Goal: Contribute content: Add original content to the website for others to see

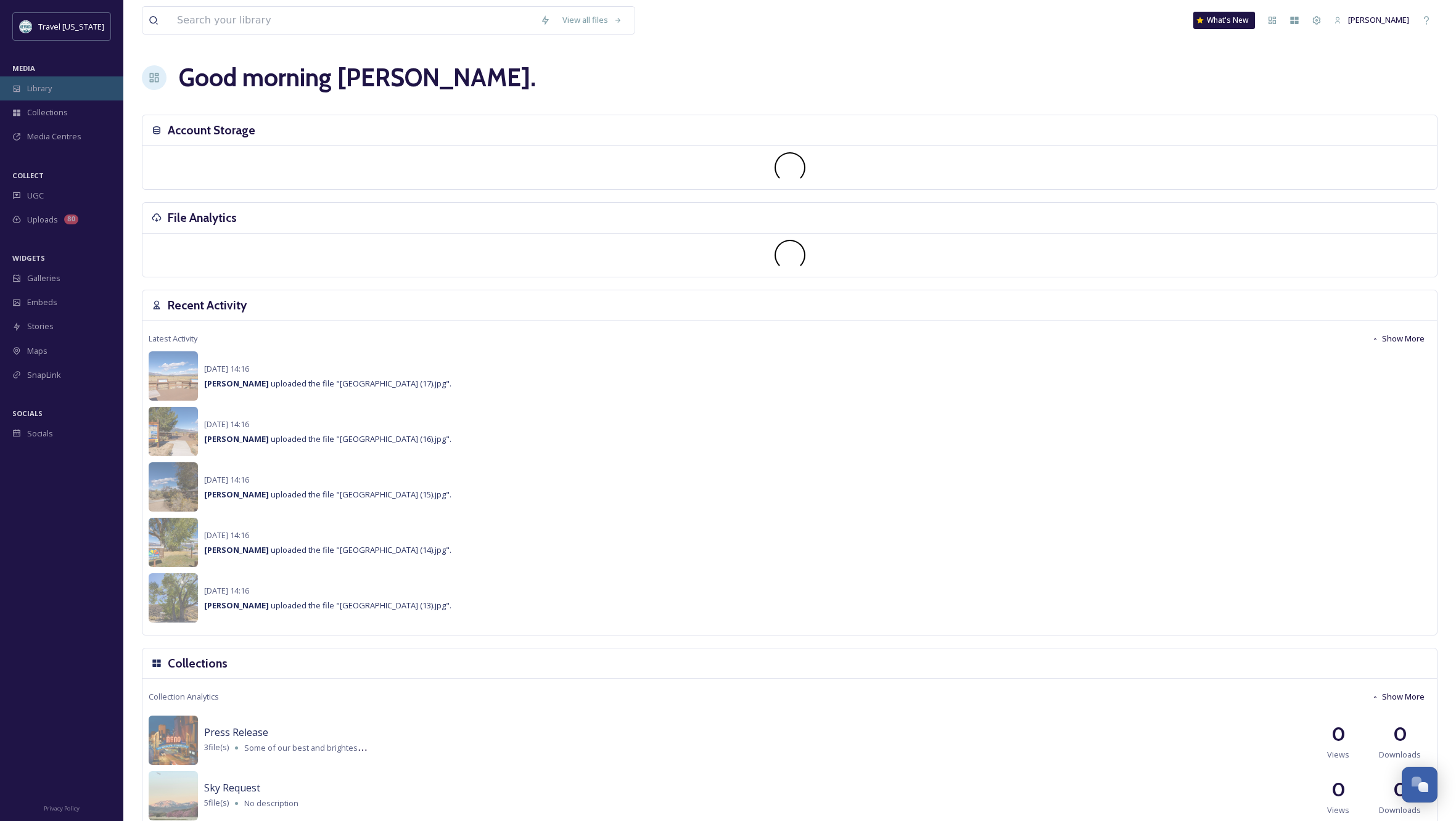
click at [63, 90] on div "Library" at bounding box center [61, 89] width 124 height 24
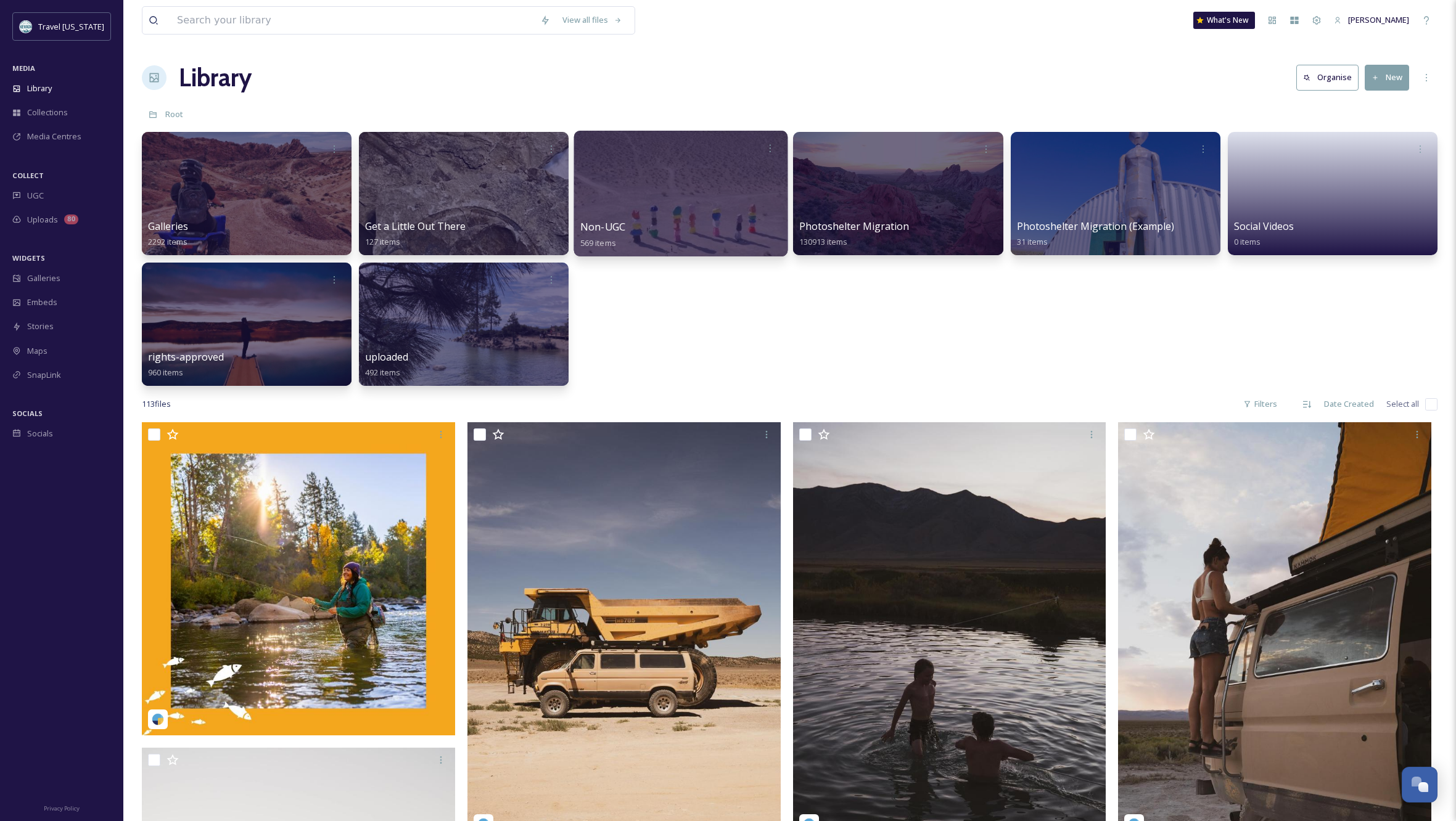
click at [717, 194] on div at bounding box center [681, 193] width 214 height 126
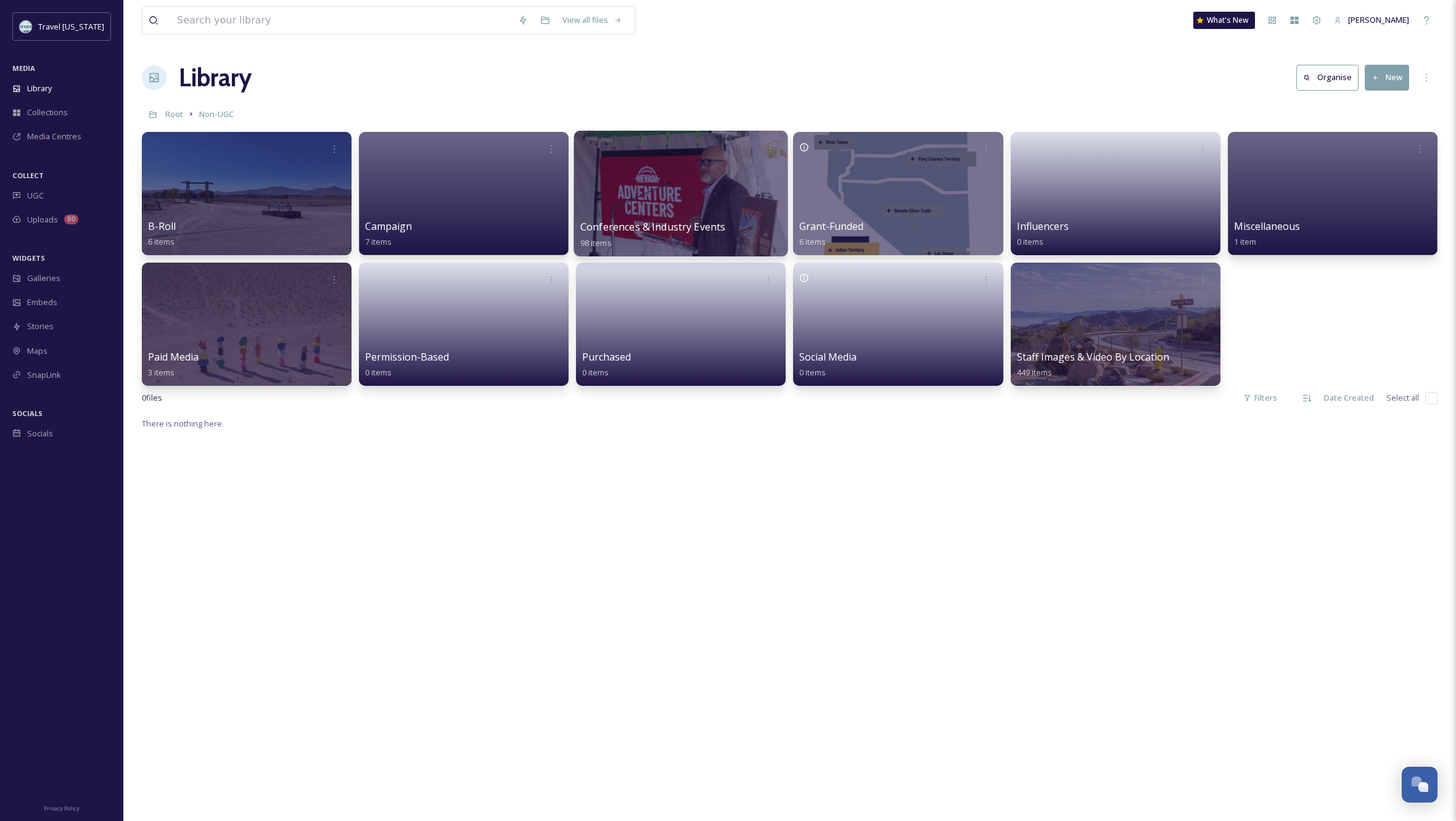
click at [671, 165] on div at bounding box center [681, 193] width 214 height 126
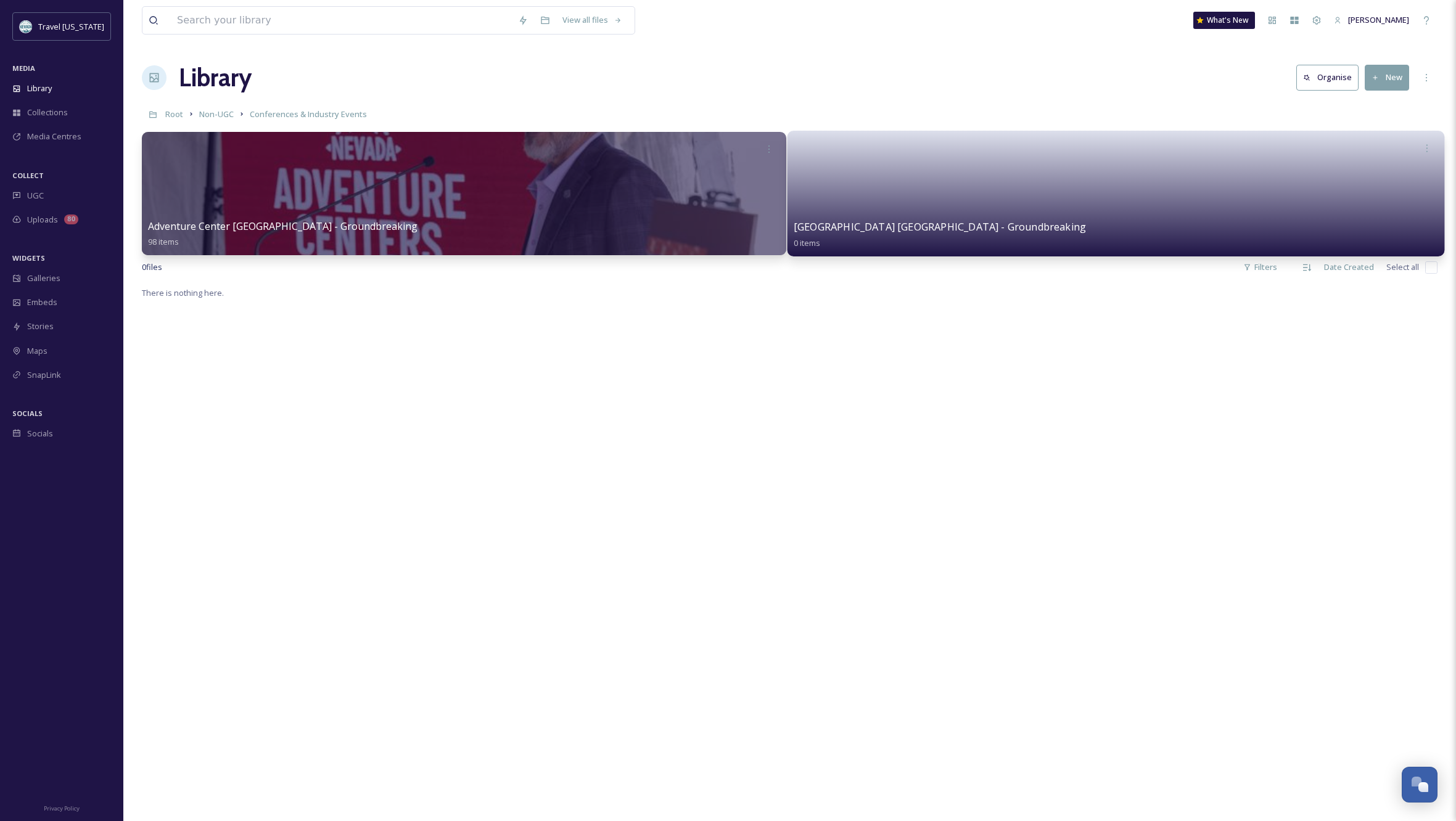
click at [998, 180] on link at bounding box center [1115, 189] width 644 height 60
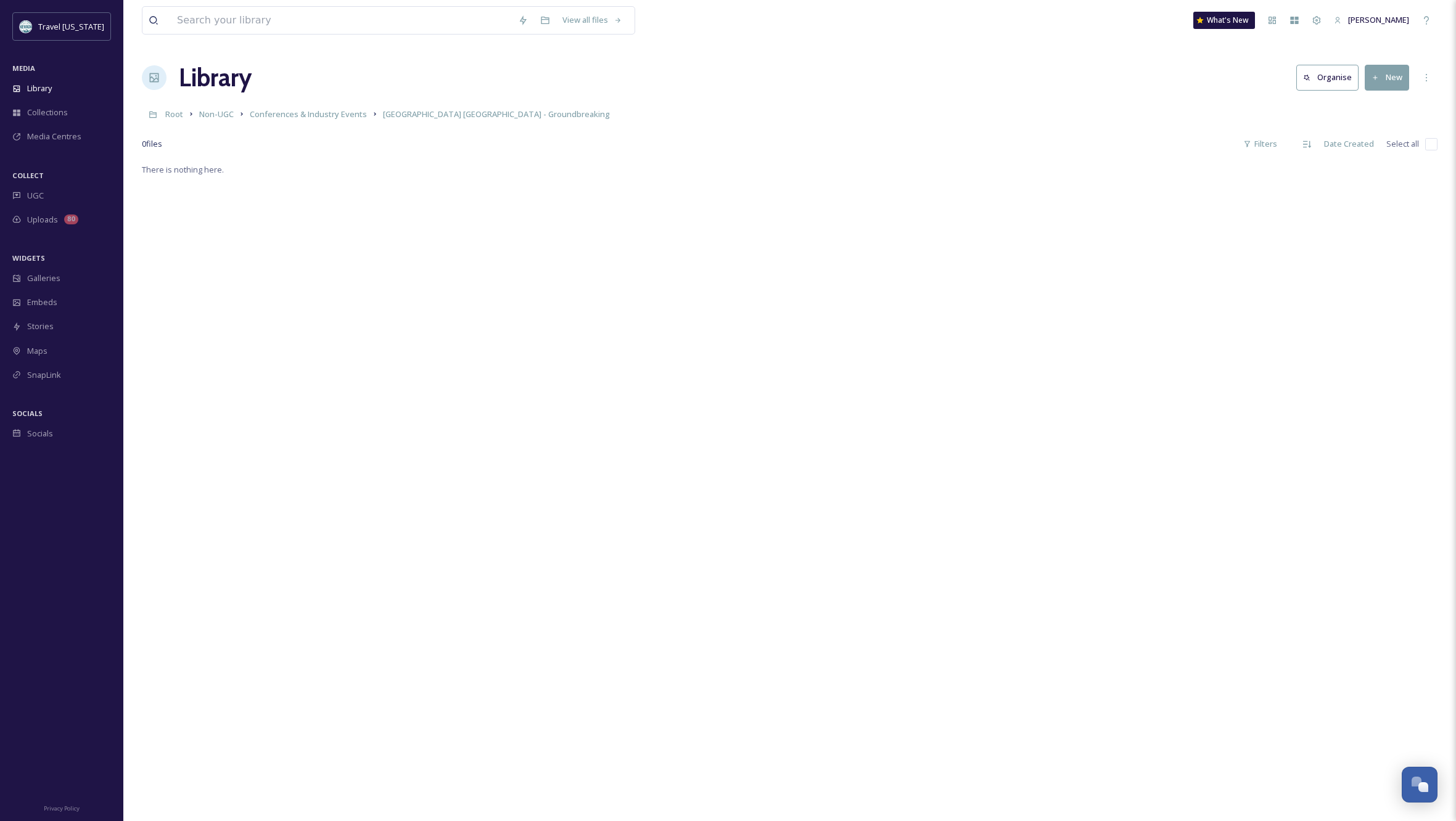
click at [1388, 76] on button "New" at bounding box center [1387, 78] width 44 height 26
click at [1384, 104] on span "File Upload" at bounding box center [1382, 106] width 41 height 12
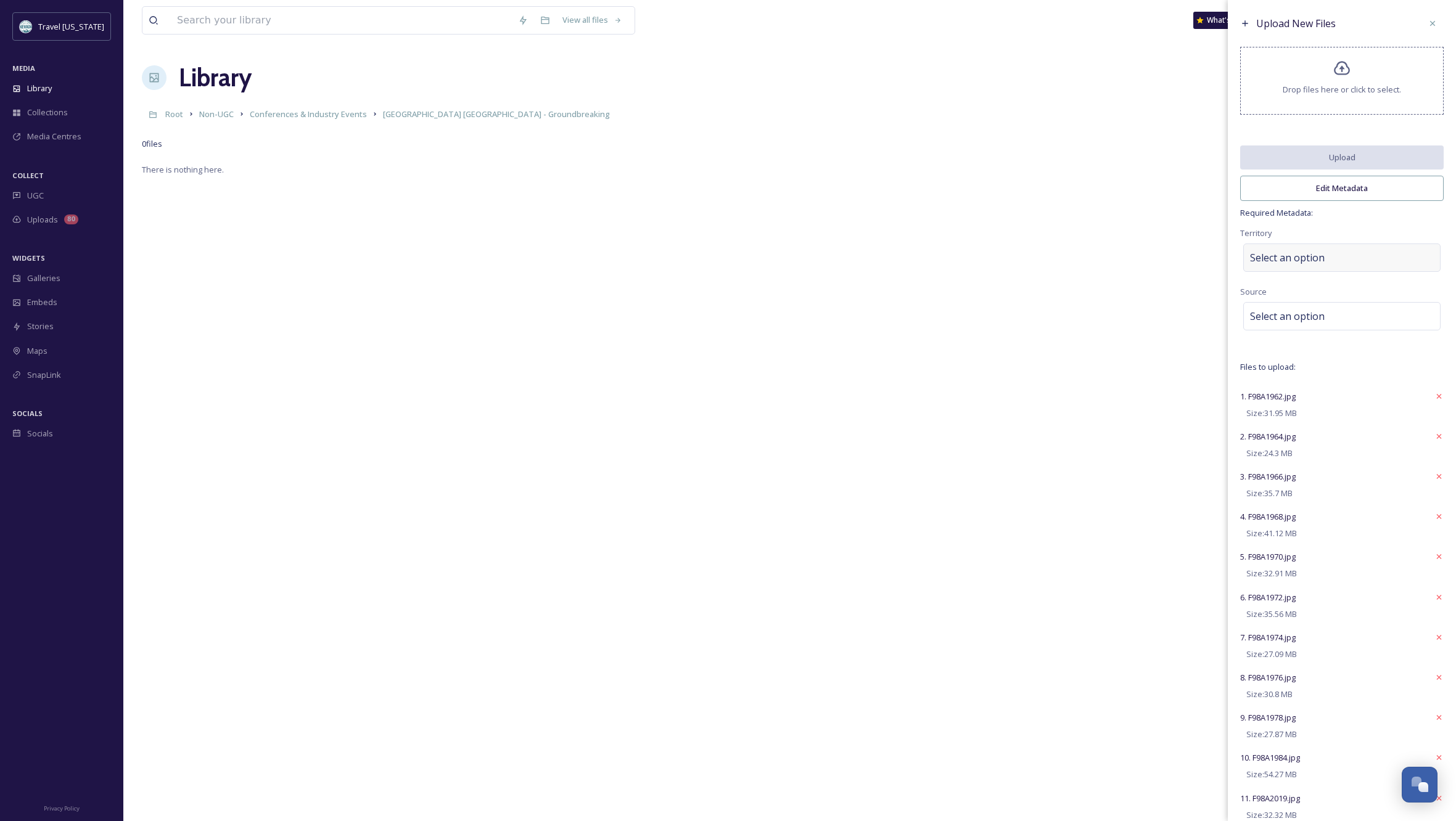
click at [1291, 265] on span "Select an option" at bounding box center [1287, 257] width 75 height 14
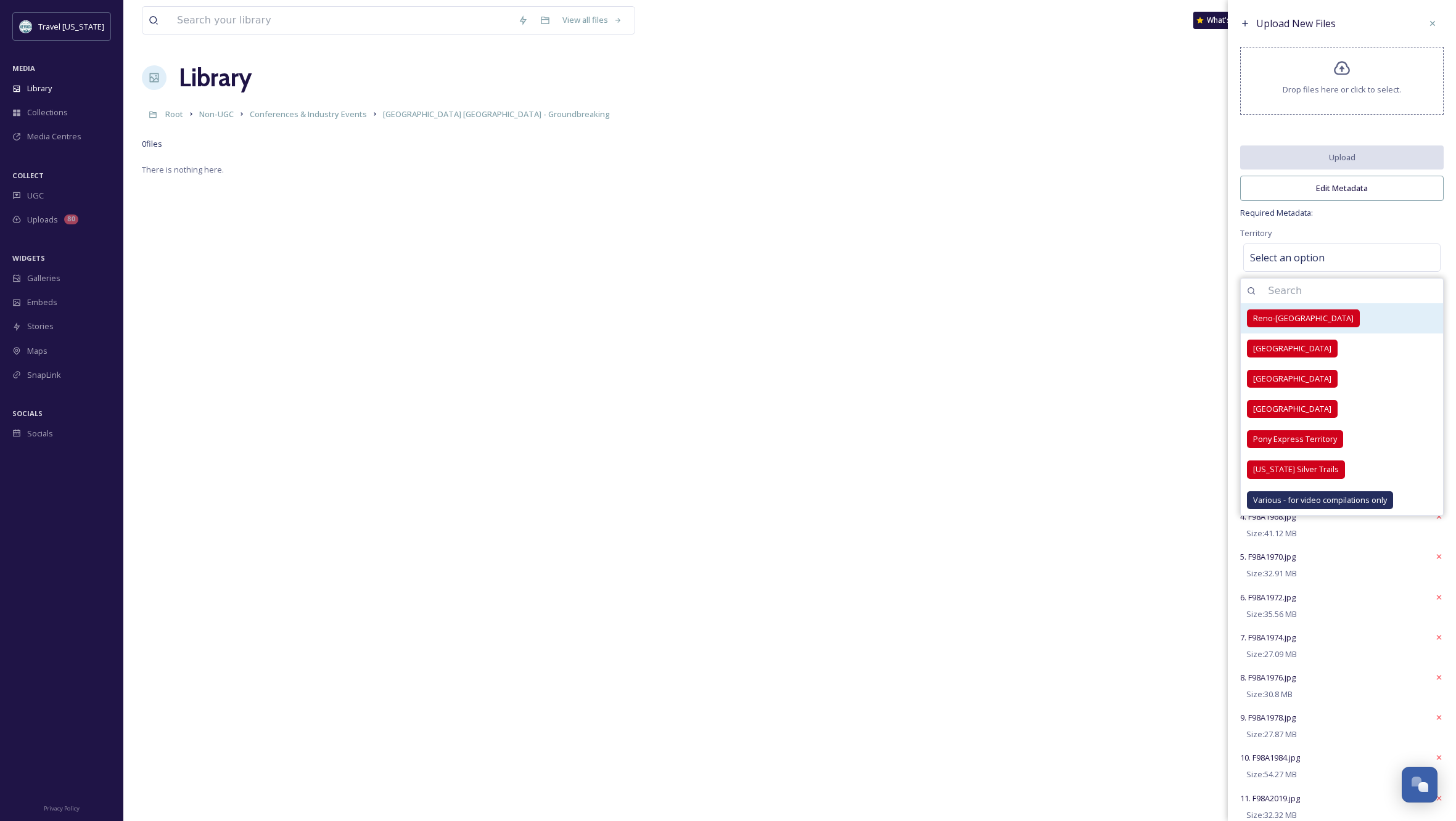
click at [1291, 323] on span "Reno-Tahoe Territory" at bounding box center [1303, 319] width 101 height 12
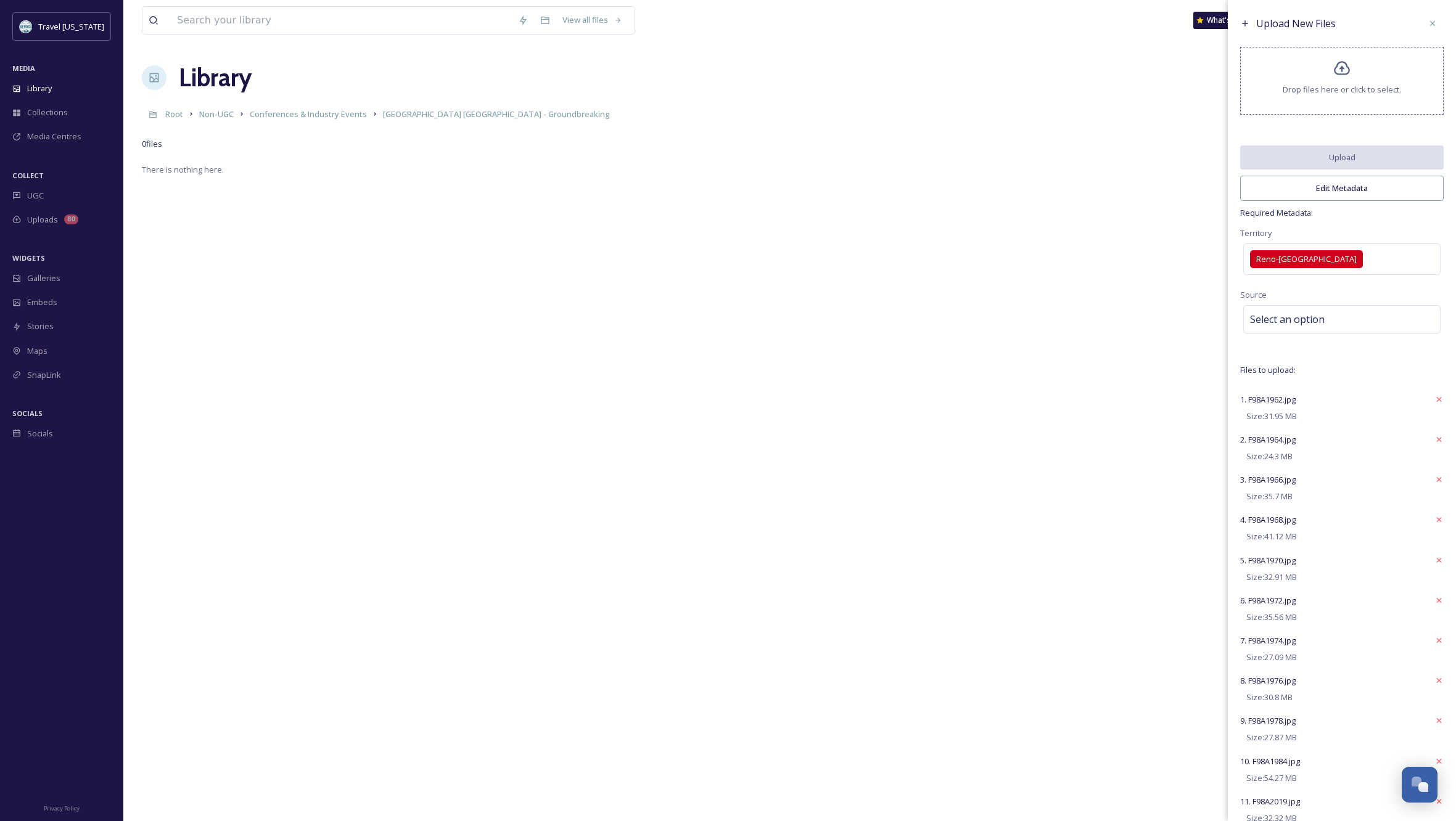
drag, startPoint x: 1401, startPoint y: 228, endPoint x: 1408, endPoint y: 233, distance: 8.6
click at [1319, 314] on div "Select an option" at bounding box center [1342, 319] width 198 height 28
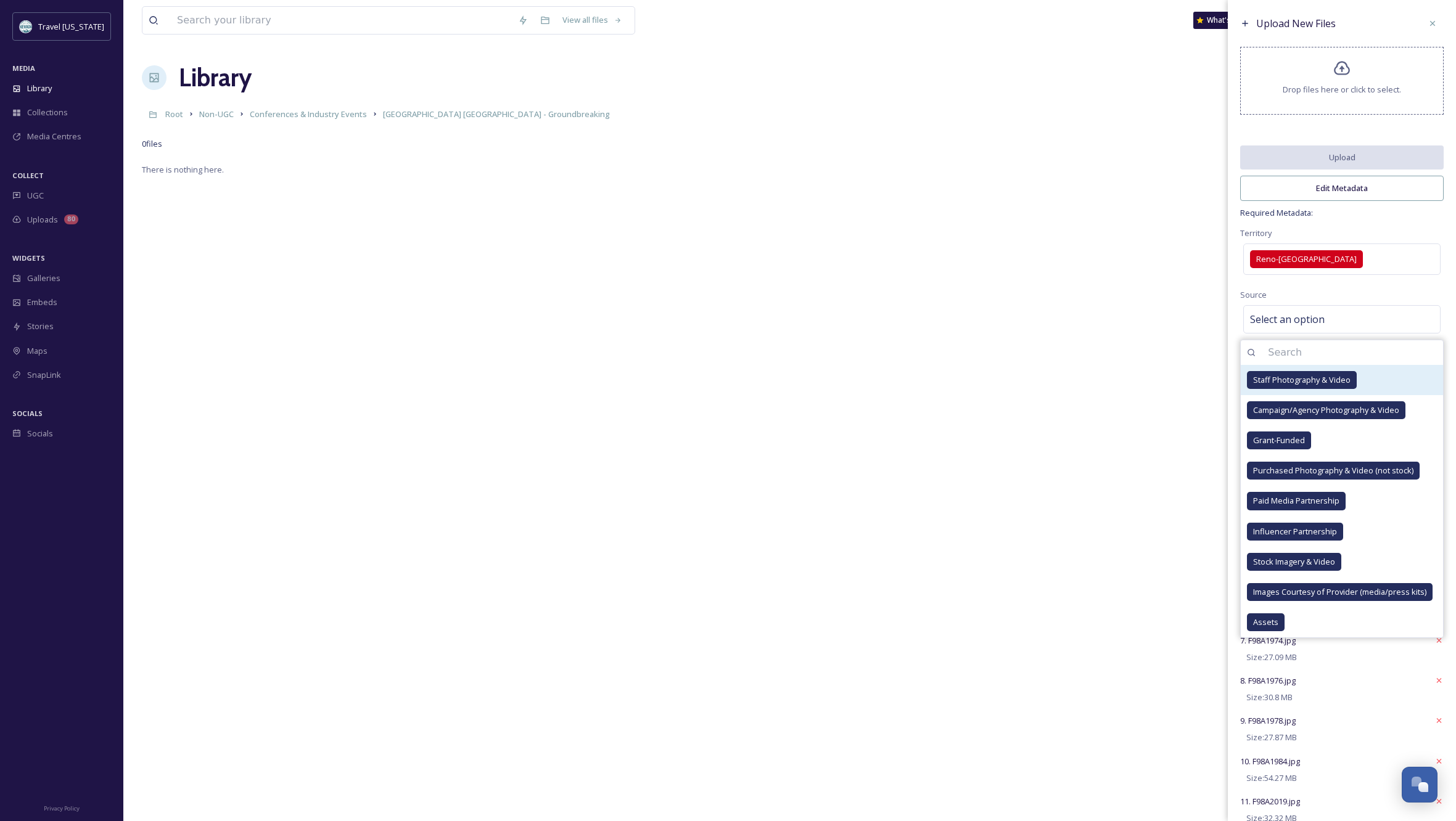
click at [1309, 385] on span "Staff Photography & Video" at bounding box center [1302, 380] width 97 height 12
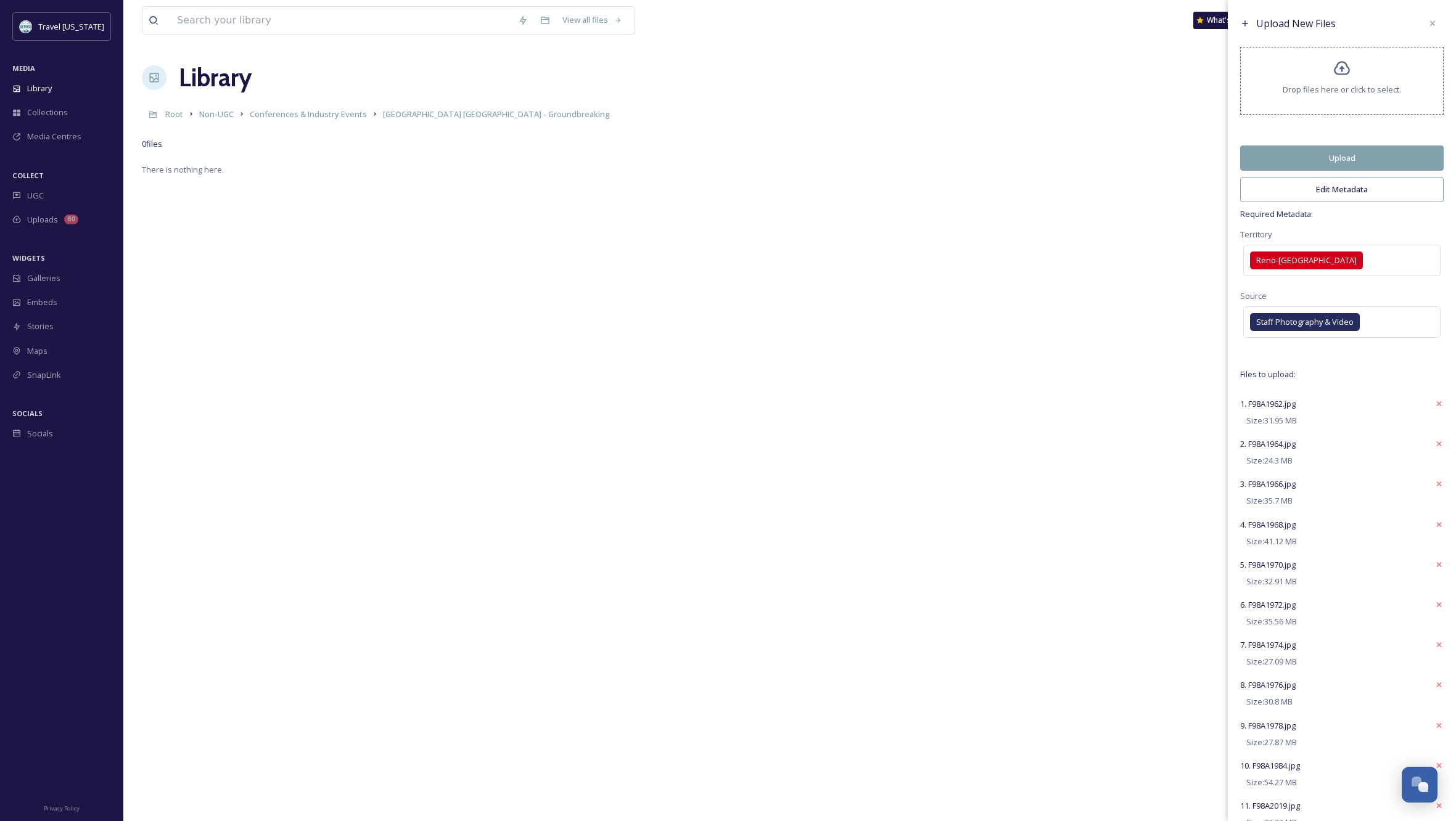
click at [1348, 164] on button "Upload" at bounding box center [1342, 158] width 204 height 26
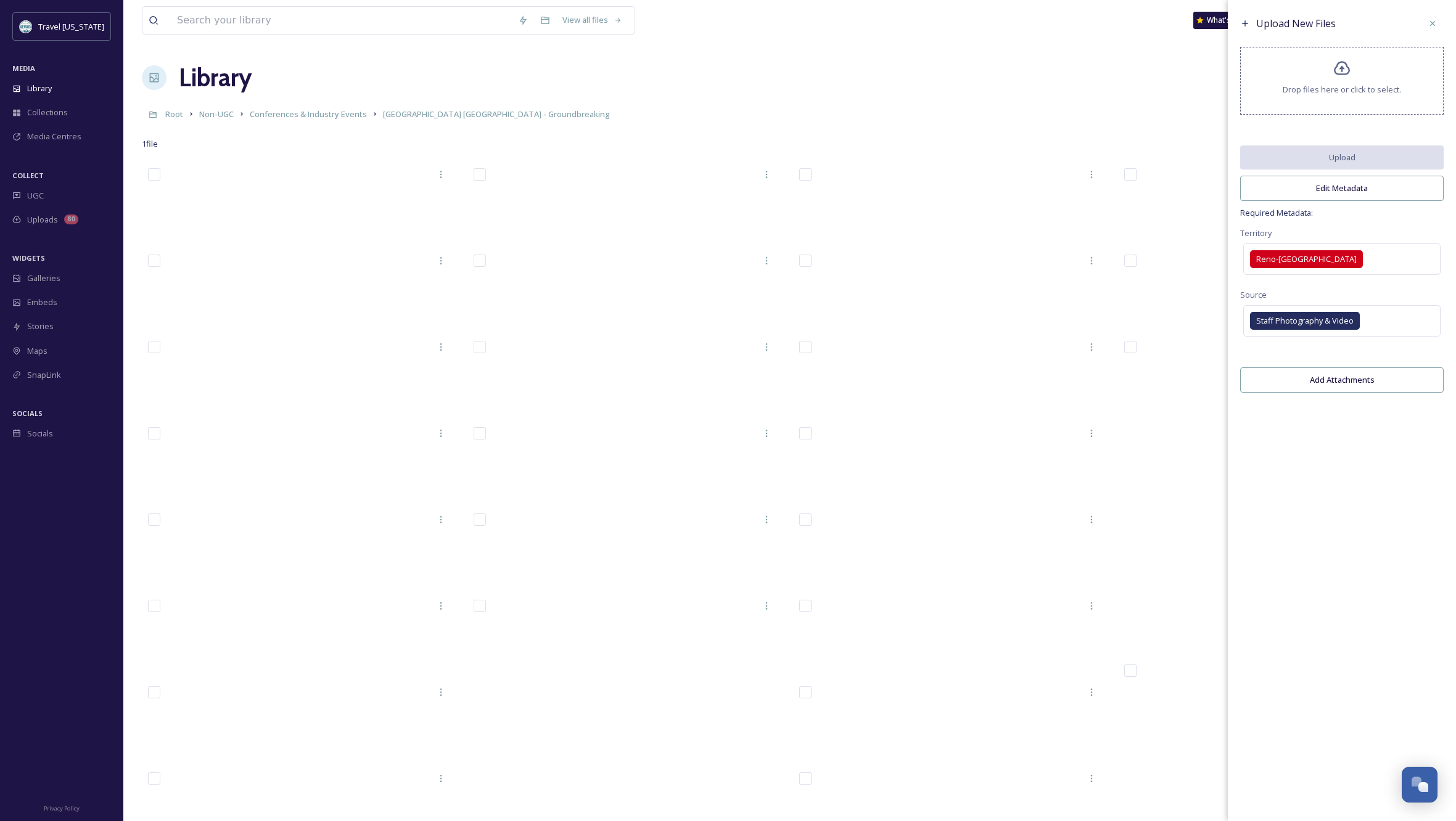
scroll to position [4, 0]
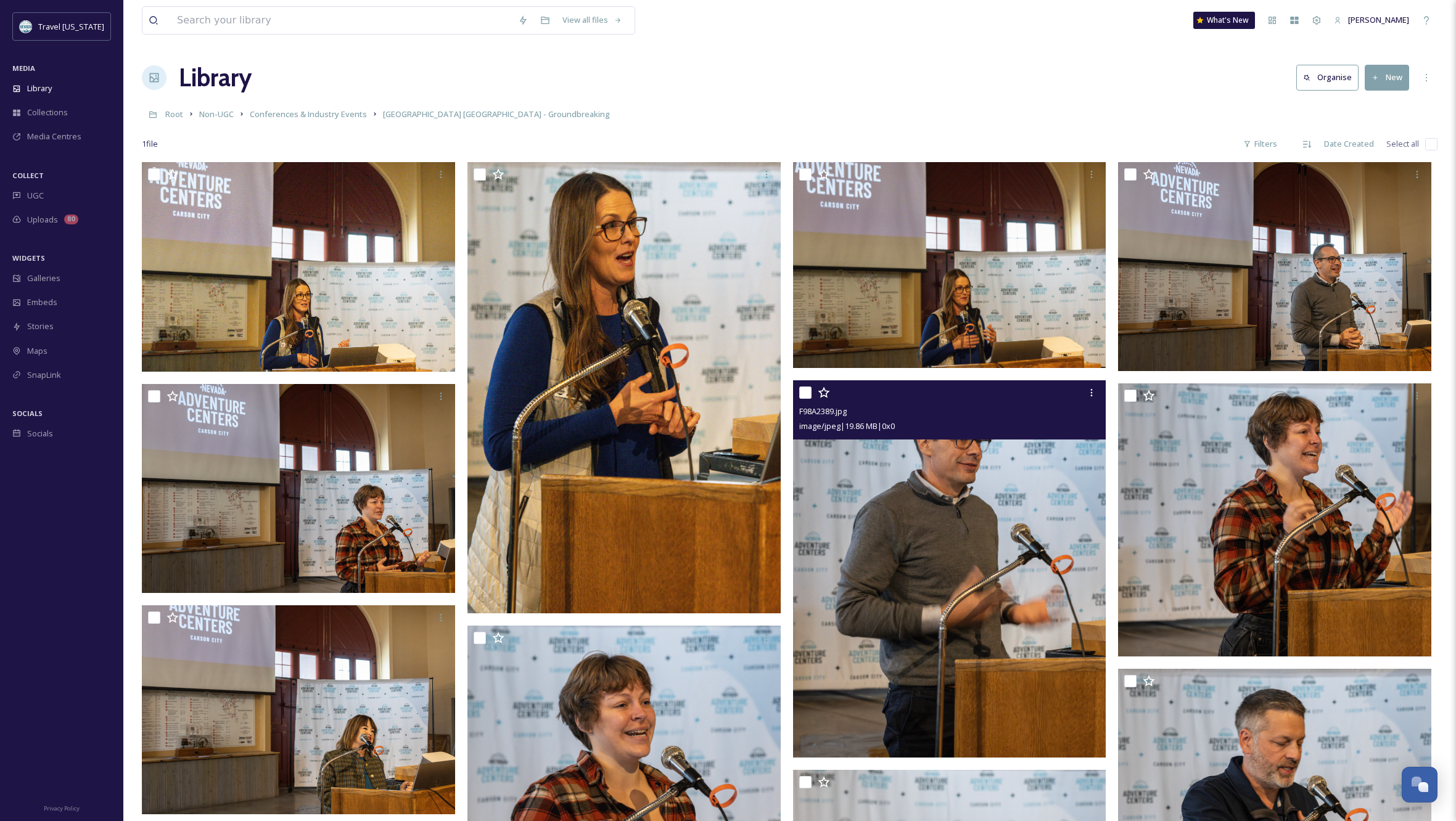
scroll to position [0, 0]
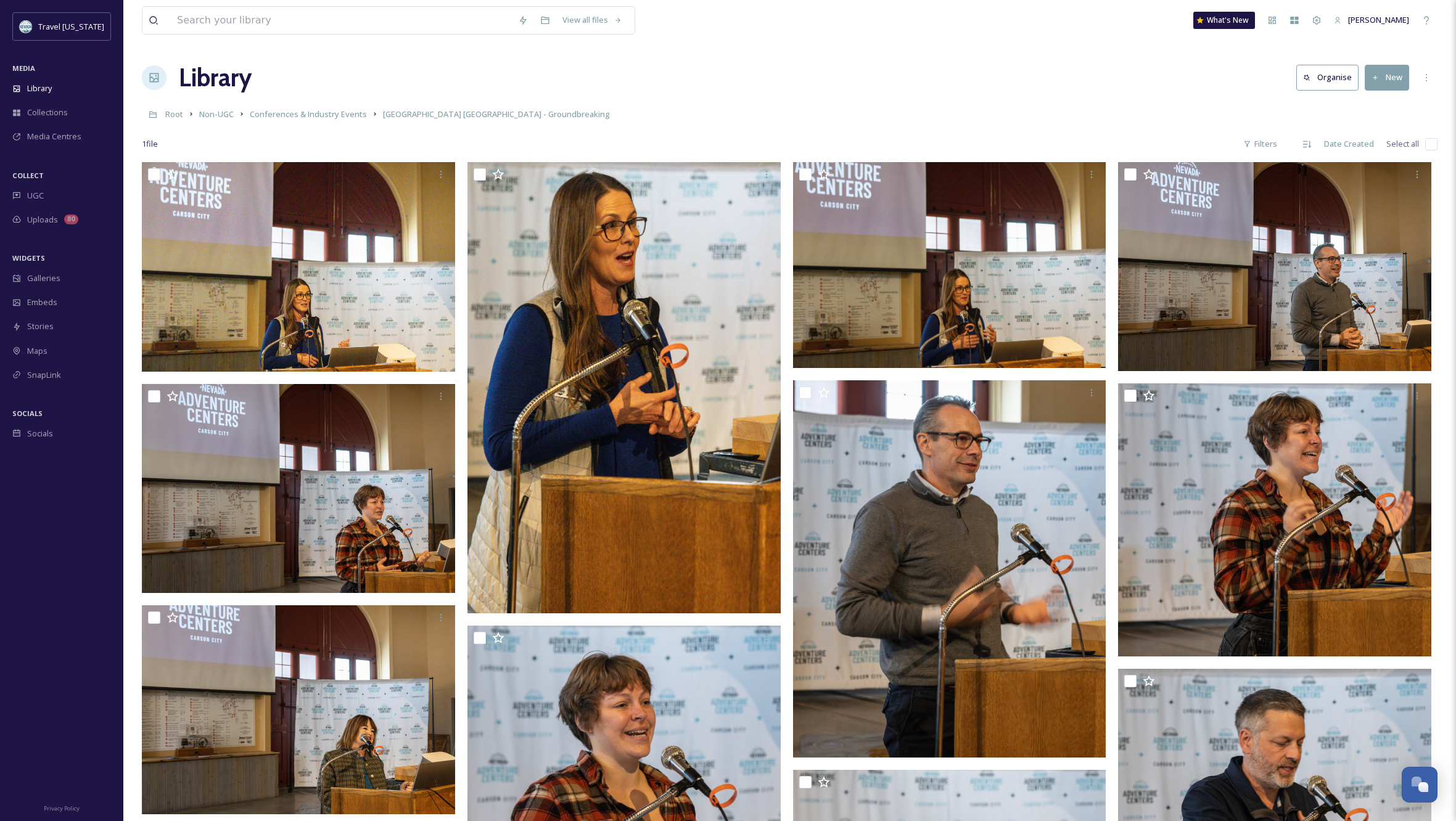
click at [1390, 77] on button "New" at bounding box center [1387, 78] width 44 height 26
click at [1378, 104] on span "File Upload" at bounding box center [1382, 106] width 41 height 12
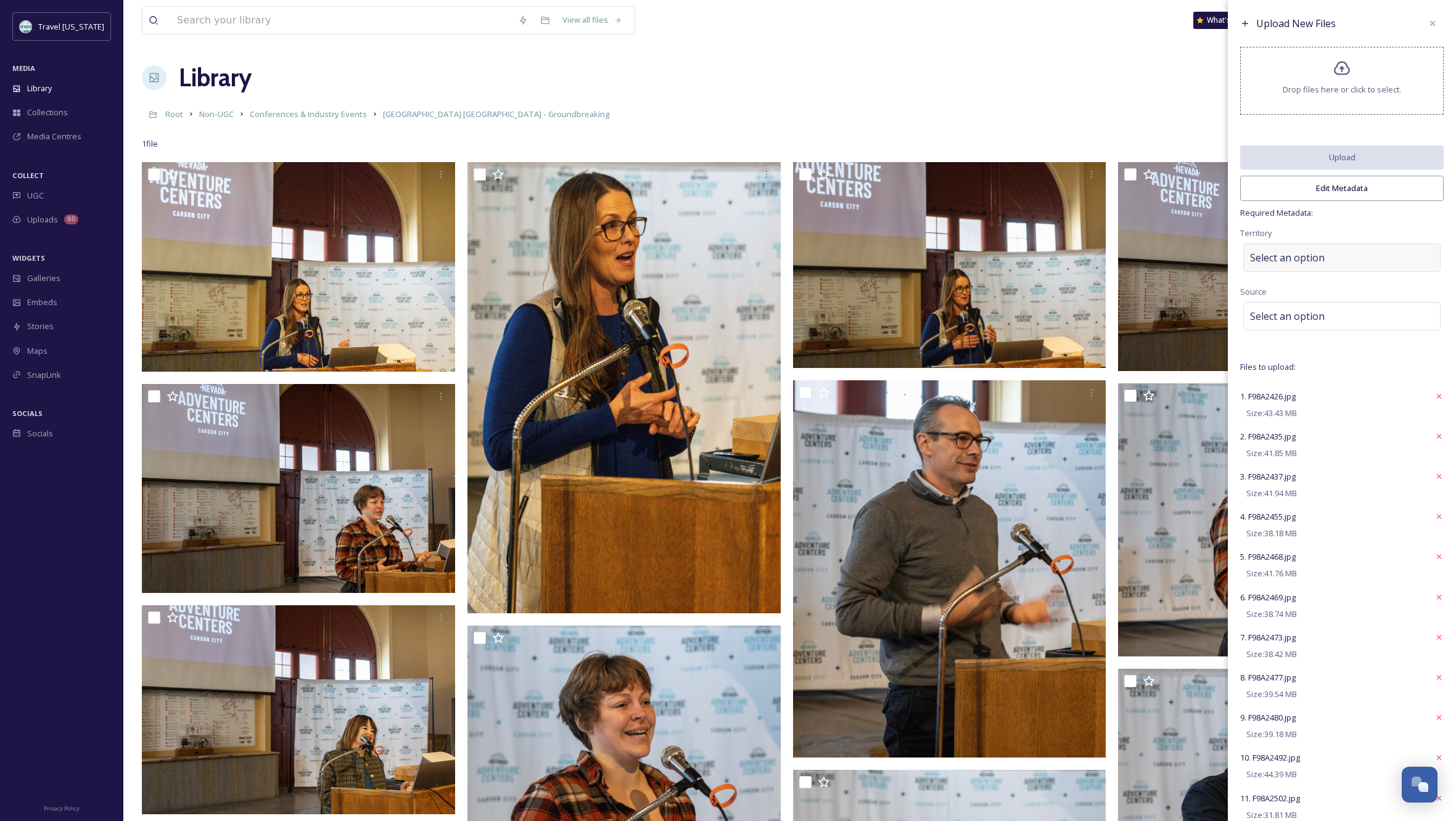
click at [1328, 263] on div "Select an option" at bounding box center [1342, 257] width 198 height 28
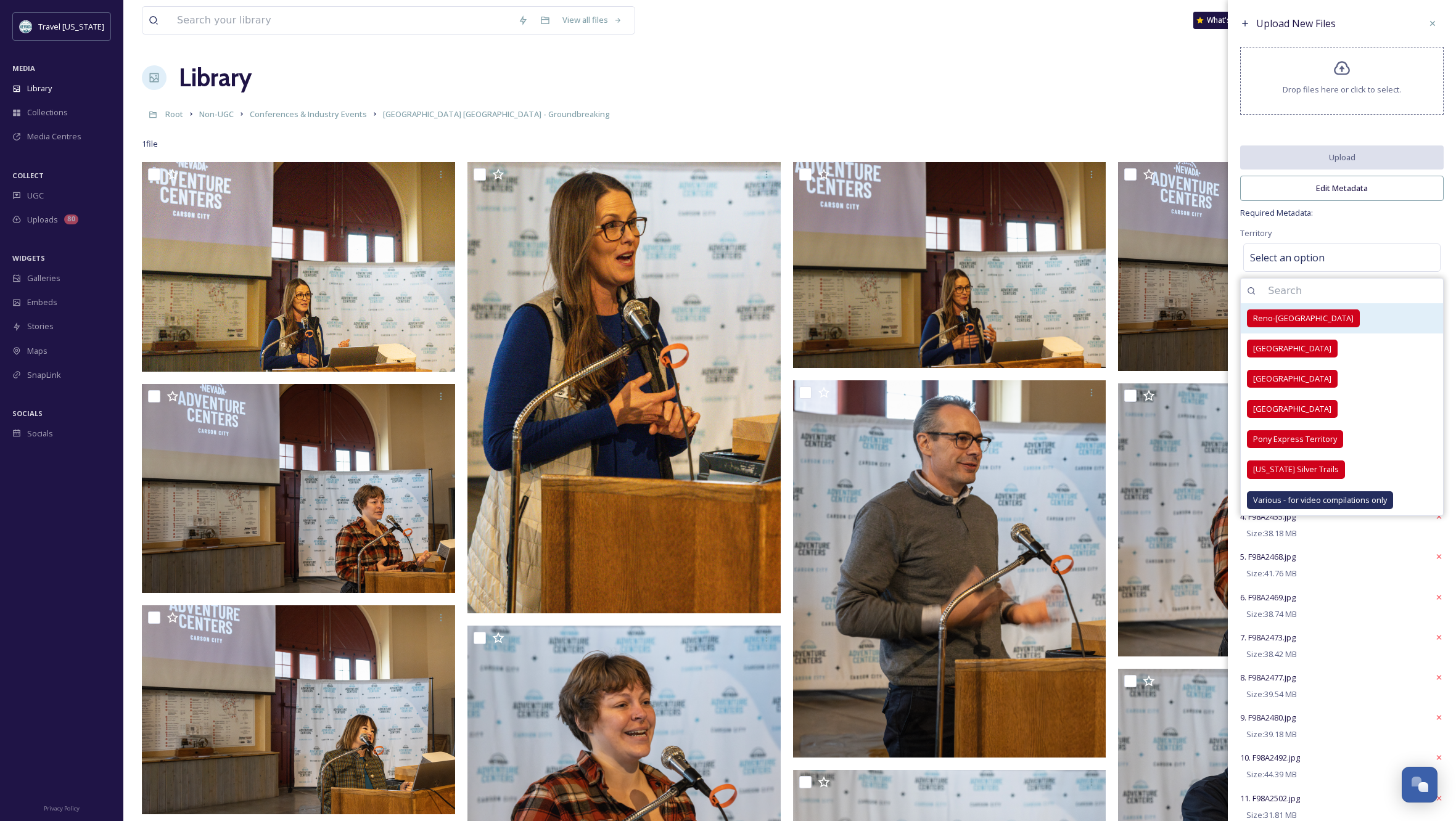
click at [1294, 324] on span "Reno-Tahoe Territory" at bounding box center [1303, 319] width 101 height 12
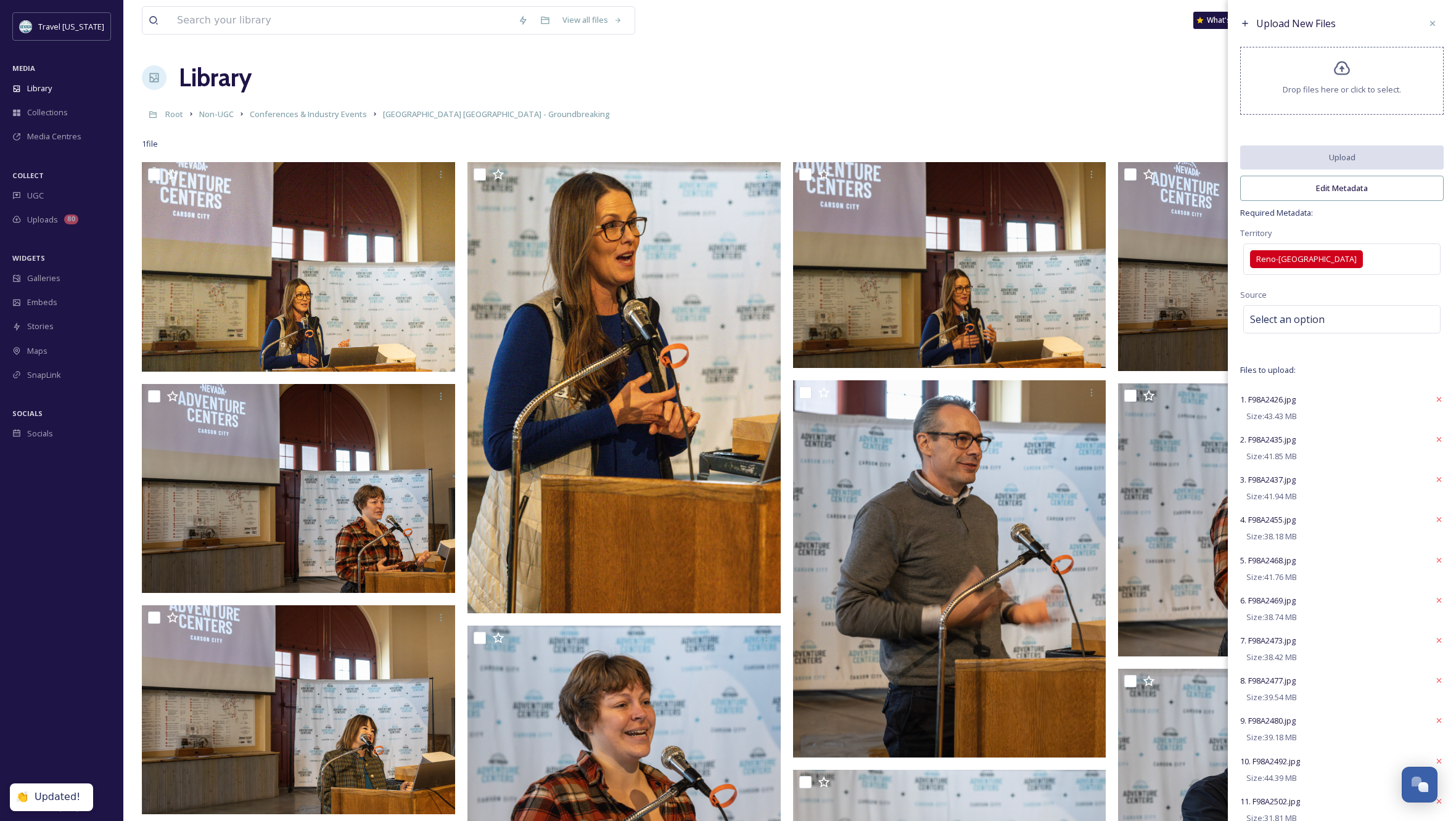
click at [1406, 234] on div "Territory Reno-Tahoe Territory" at bounding box center [1342, 252] width 204 height 53
click at [1333, 324] on div "Select an option" at bounding box center [1342, 319] width 198 height 28
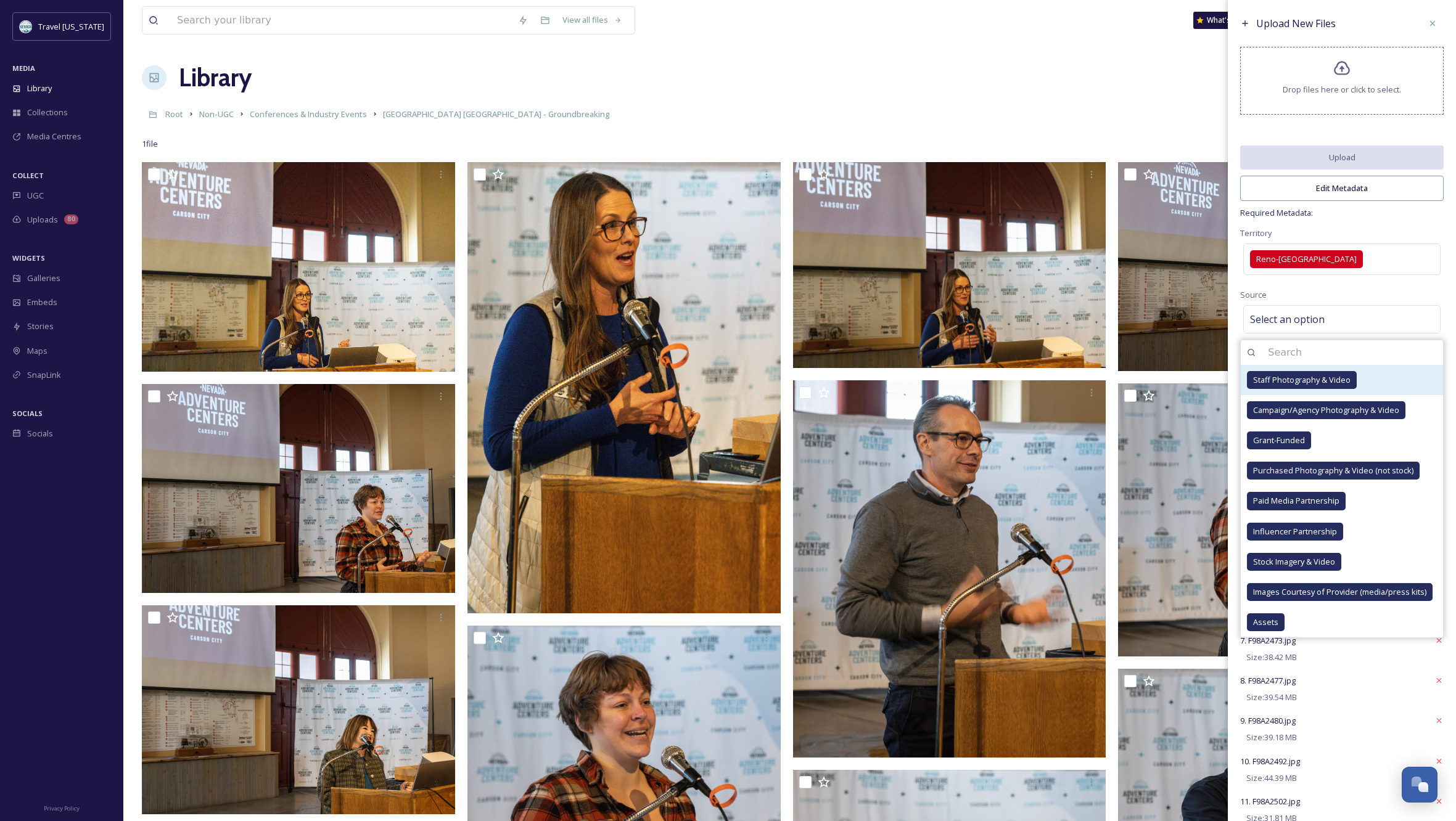
click at [1297, 385] on span "Staff Photography & Video" at bounding box center [1302, 380] width 97 height 12
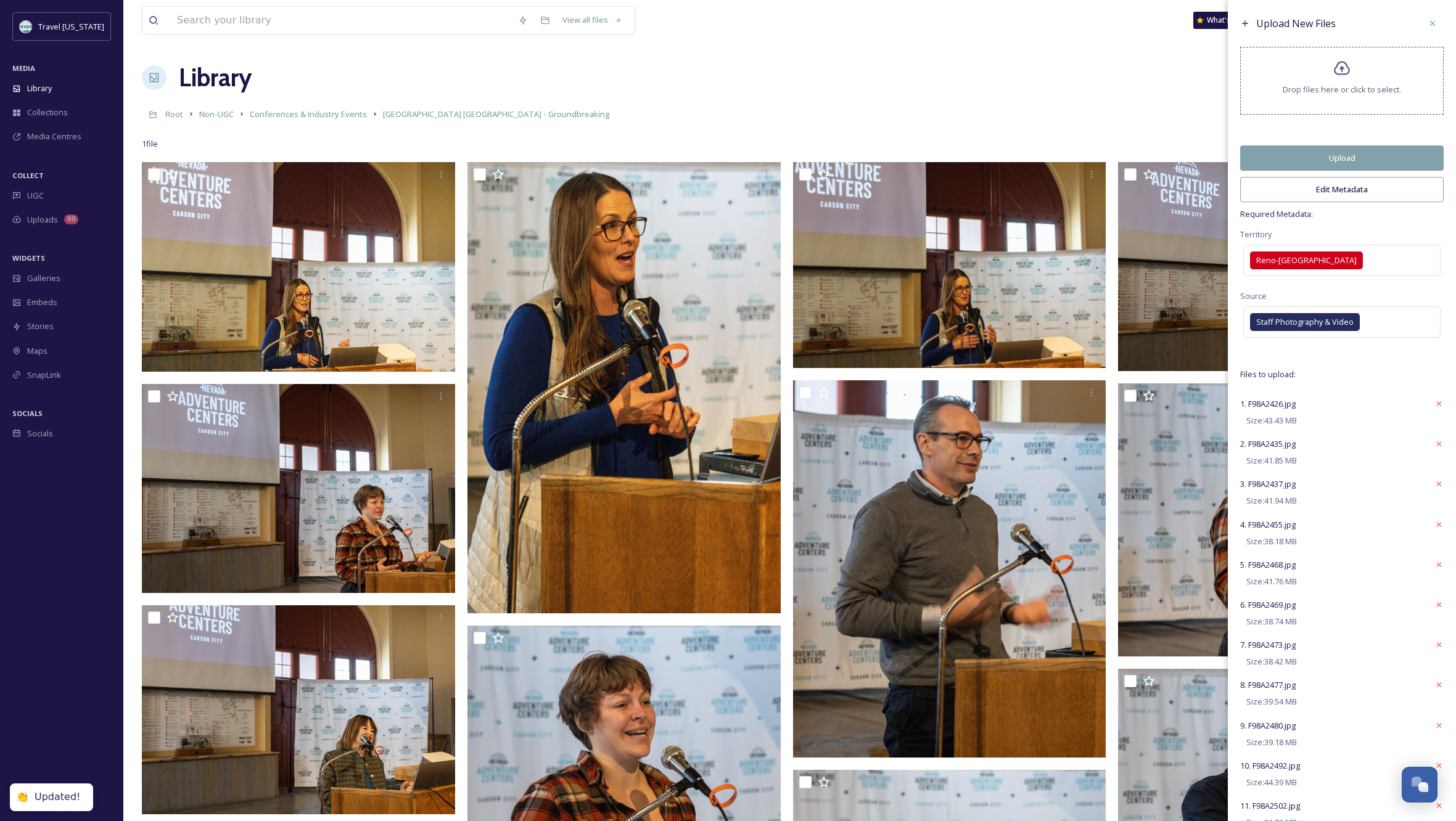
click at [1384, 238] on div "Territory Reno-Tahoe Territory" at bounding box center [1342, 253] width 204 height 53
click at [1366, 162] on button "Upload" at bounding box center [1342, 158] width 204 height 26
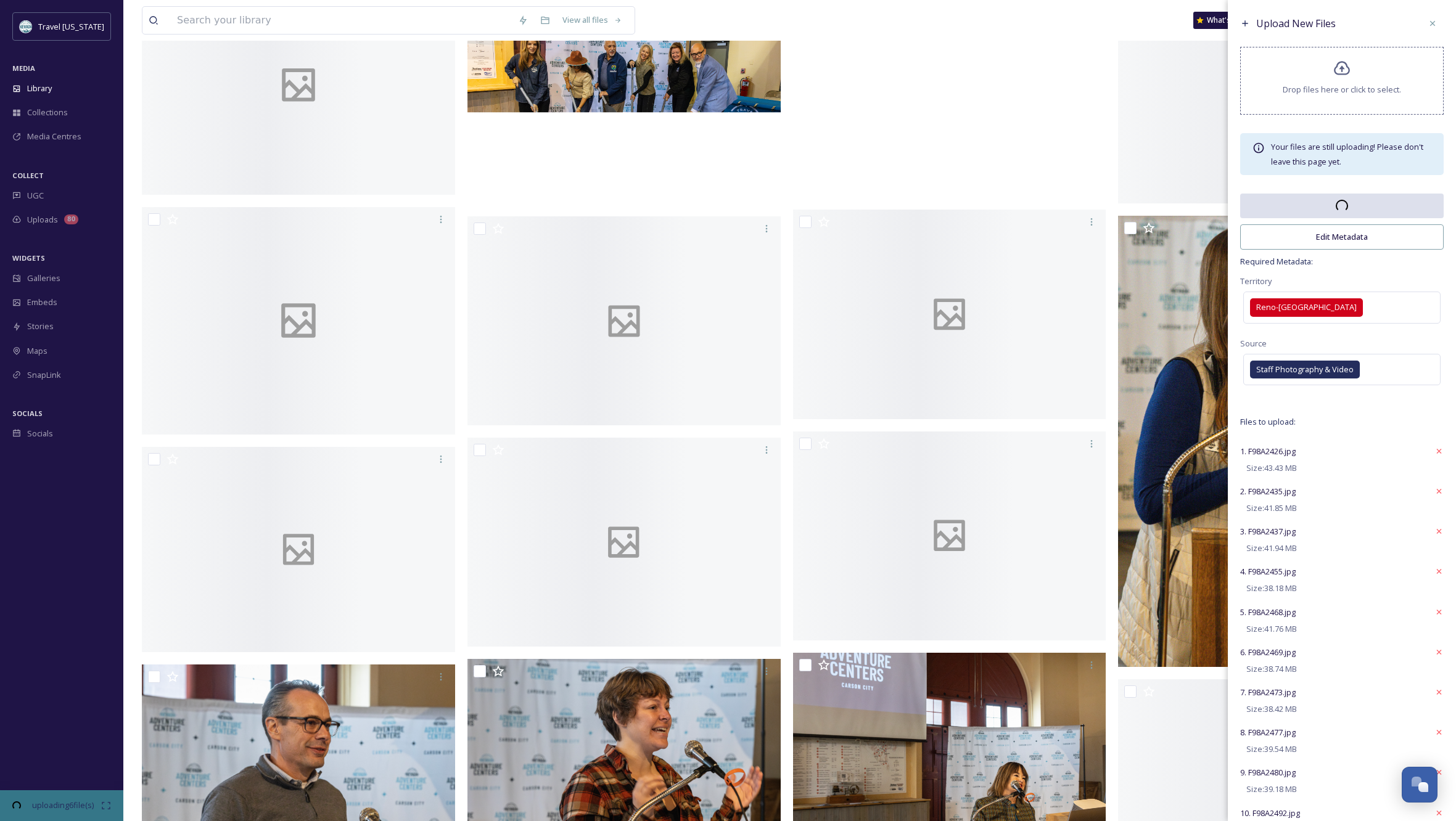
scroll to position [174, 0]
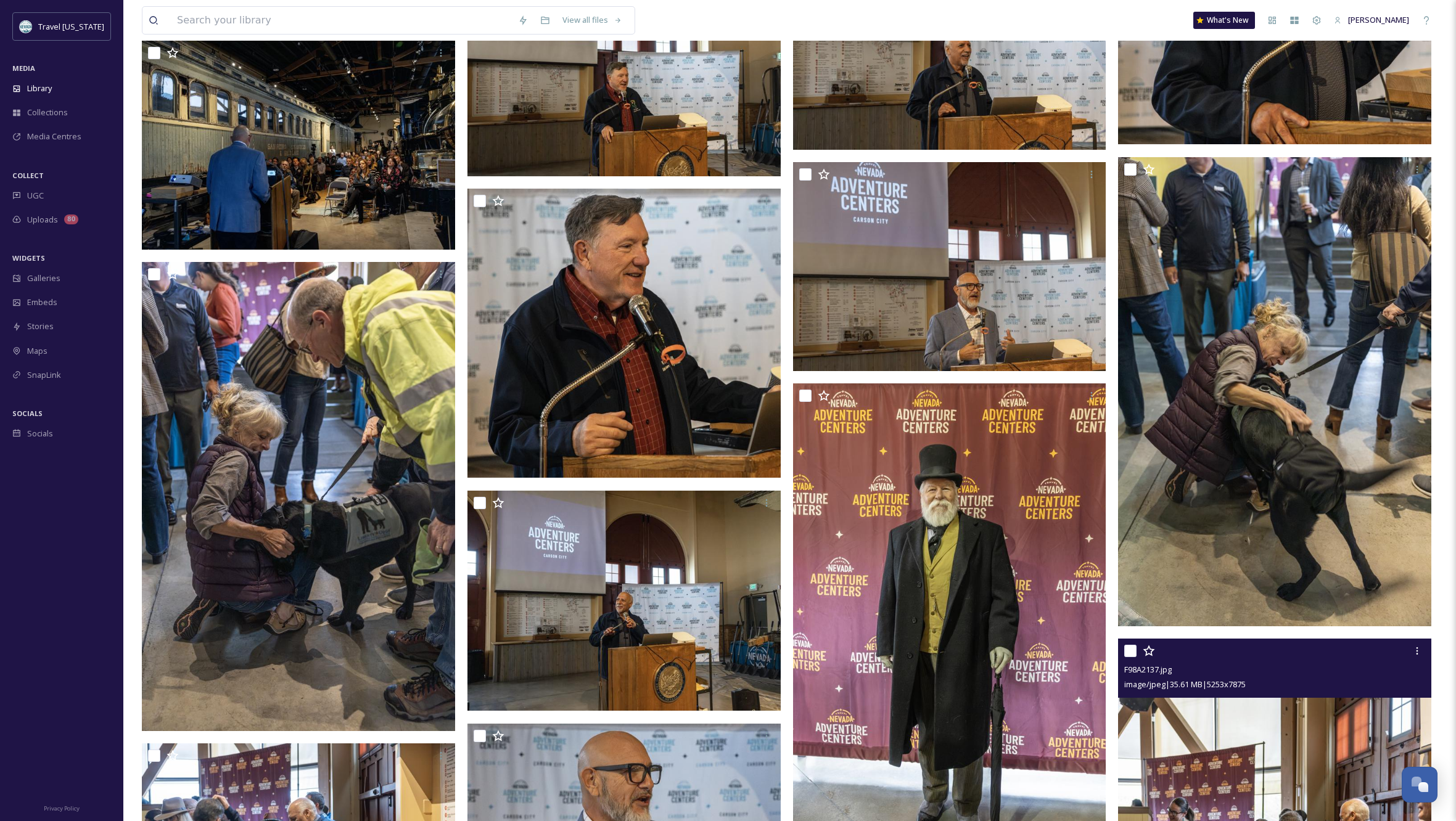
scroll to position [4230, 0]
